Goal: Ask a question

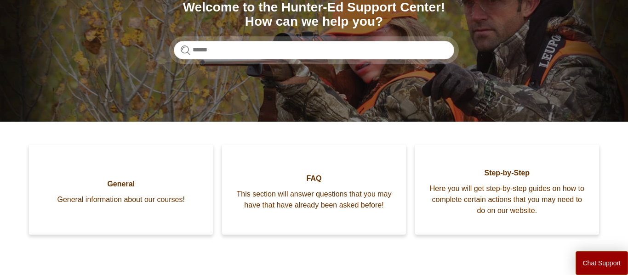
scroll to position [215, 0]
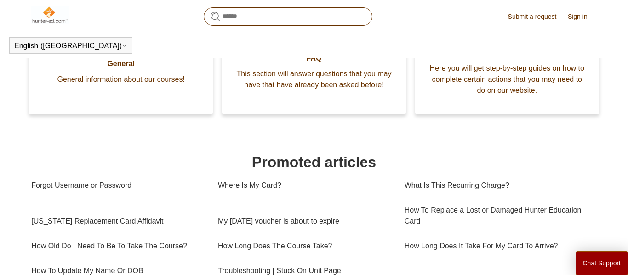
click at [277, 15] on input "Search" at bounding box center [288, 16] width 169 height 18
type input "**********"
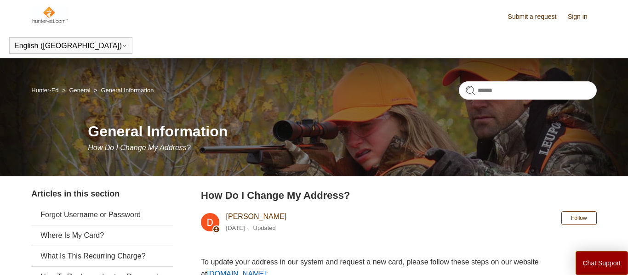
click at [242, 138] on h1 "General Information" at bounding box center [342, 131] width 508 height 22
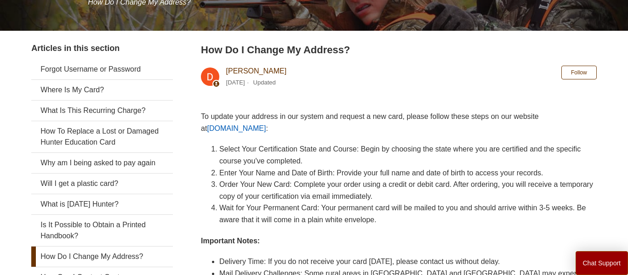
scroll to position [141, 0]
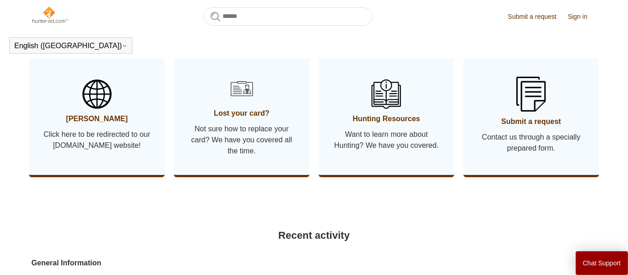
scroll to position [502, 0]
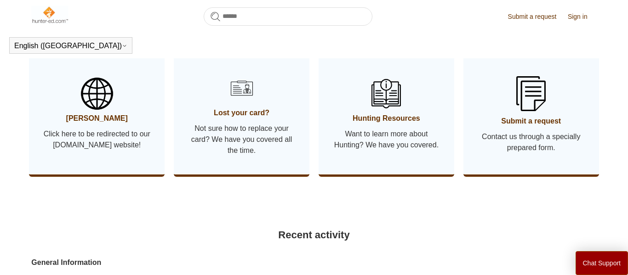
click at [106, 137] on span "Click here to be redirected to our Hunter-ed.com website!" at bounding box center [97, 140] width 108 height 22
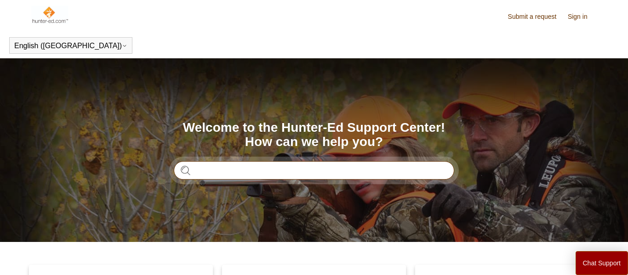
click at [278, 169] on input "Search" at bounding box center [314, 170] width 280 height 18
type input "**********"
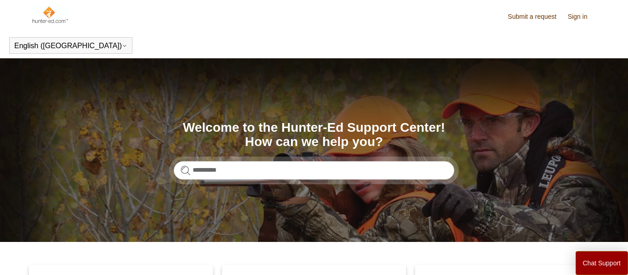
click at [525, 18] on link "Submit a request" at bounding box center [537, 17] width 58 height 10
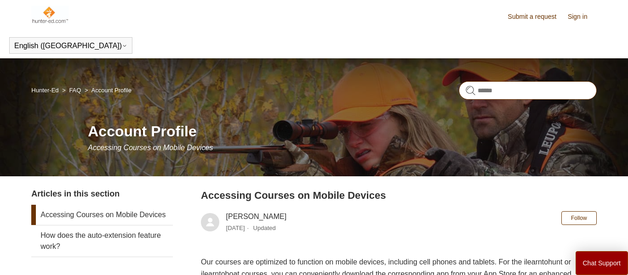
click at [521, 90] on input "Search" at bounding box center [527, 90] width 138 height 18
type input "**********"
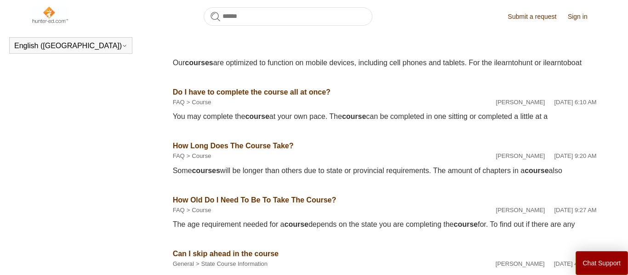
scroll to position [288, 0]
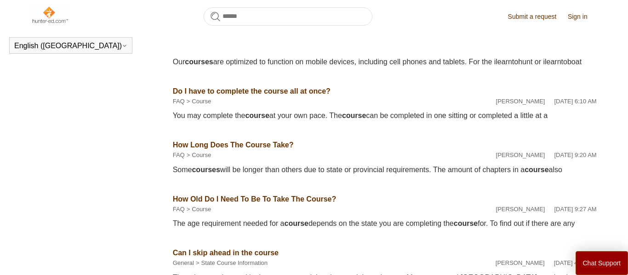
click at [261, 95] on link "Do I have to complete the course all at once?" at bounding box center [252, 91] width 158 height 8
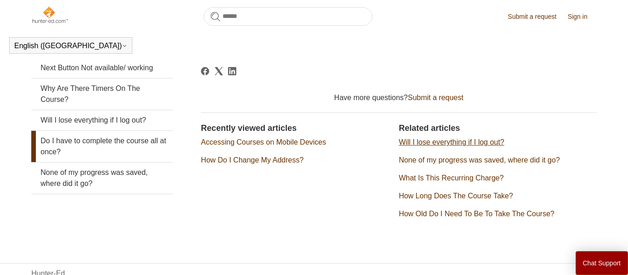
scroll to position [206, 0]
click at [572, 18] on link "Sign in" at bounding box center [581, 17] width 29 height 10
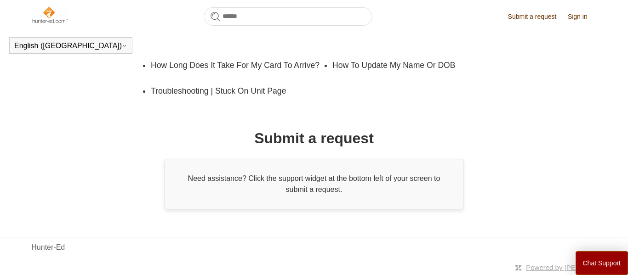
scroll to position [249, 0]
click at [305, 179] on div "Need assistance? Click the support widget at the bottom left of your screen to …" at bounding box center [313, 184] width 299 height 51
click at [70, 244] on div "Hunter-Ed" at bounding box center [313, 247] width 565 height 11
click at [598, 265] on button "Chat Support" at bounding box center [601, 263] width 53 height 24
click at [292, 110] on div "Chat Support" at bounding box center [314, 137] width 628 height 275
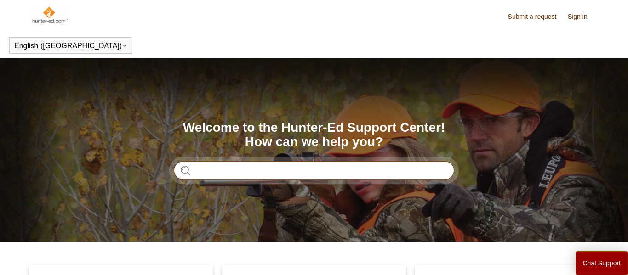
click at [357, 175] on input "Search" at bounding box center [314, 170] width 280 height 18
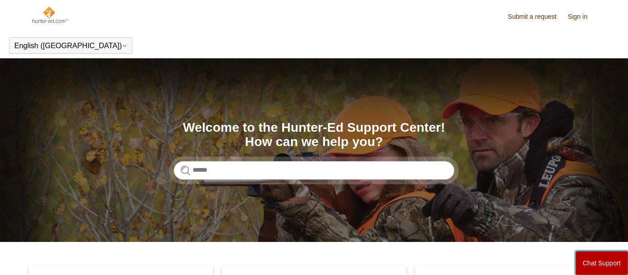
click at [608, 269] on button "Chat Support" at bounding box center [601, 263] width 53 height 24
